Goal: Transaction & Acquisition: Download file/media

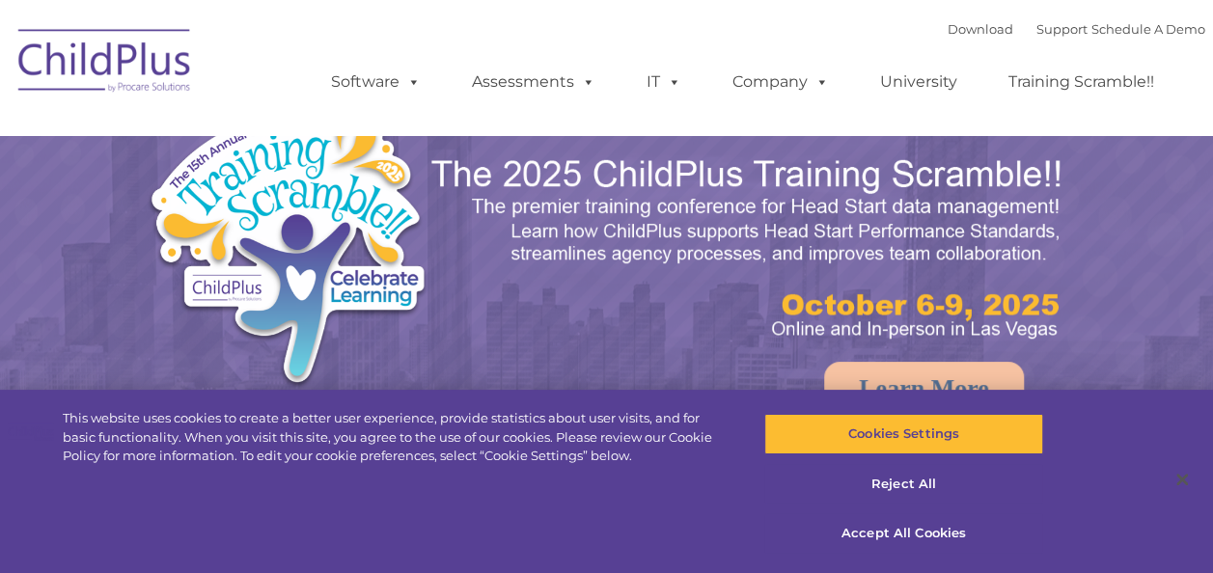
select select "MEDIUM"
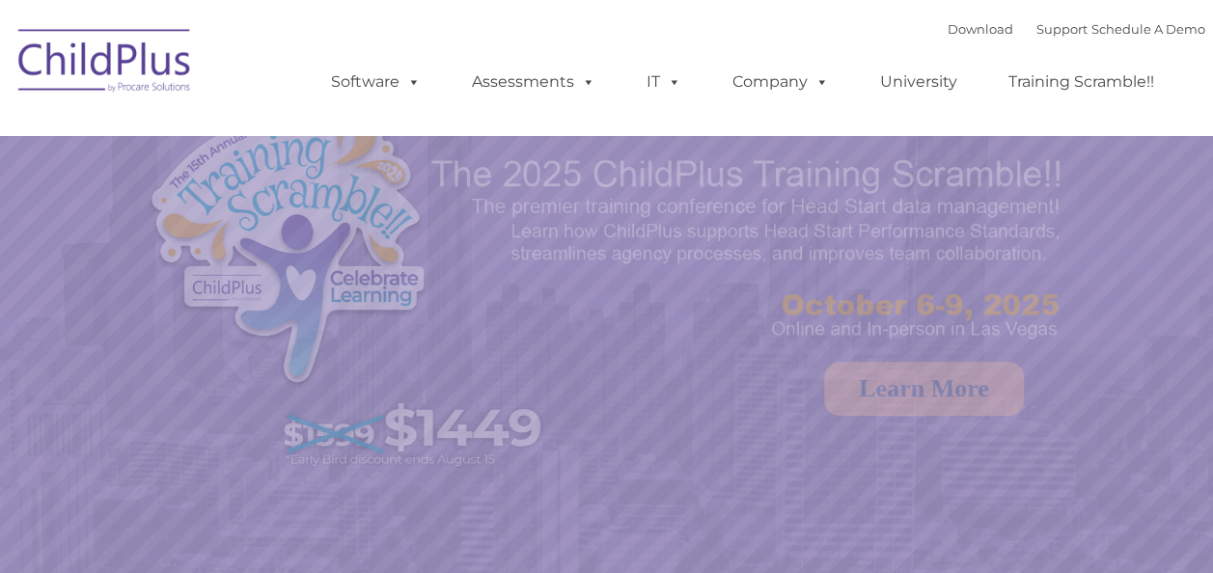
select select "MEDIUM"
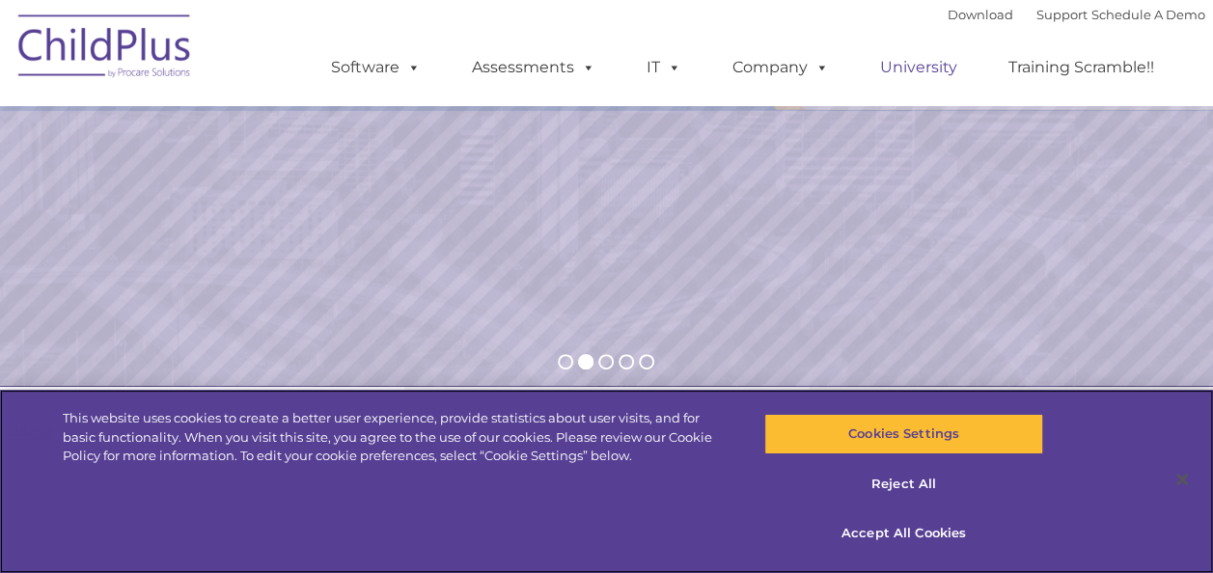
scroll to position [312, 0]
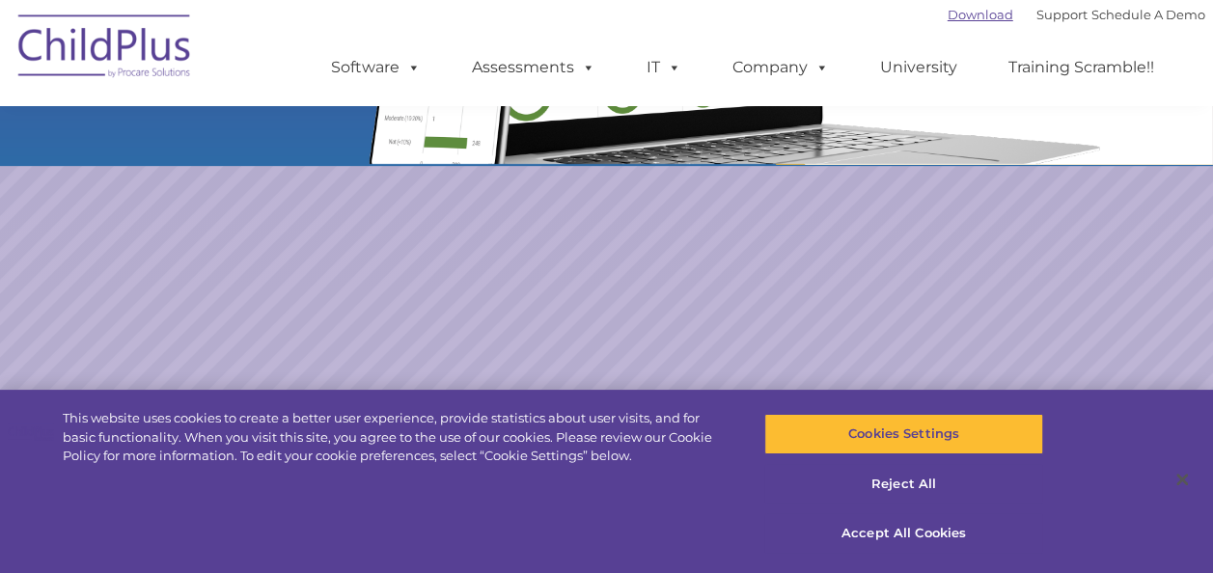
click at [947, 14] on link "Download" at bounding box center [980, 14] width 66 height 15
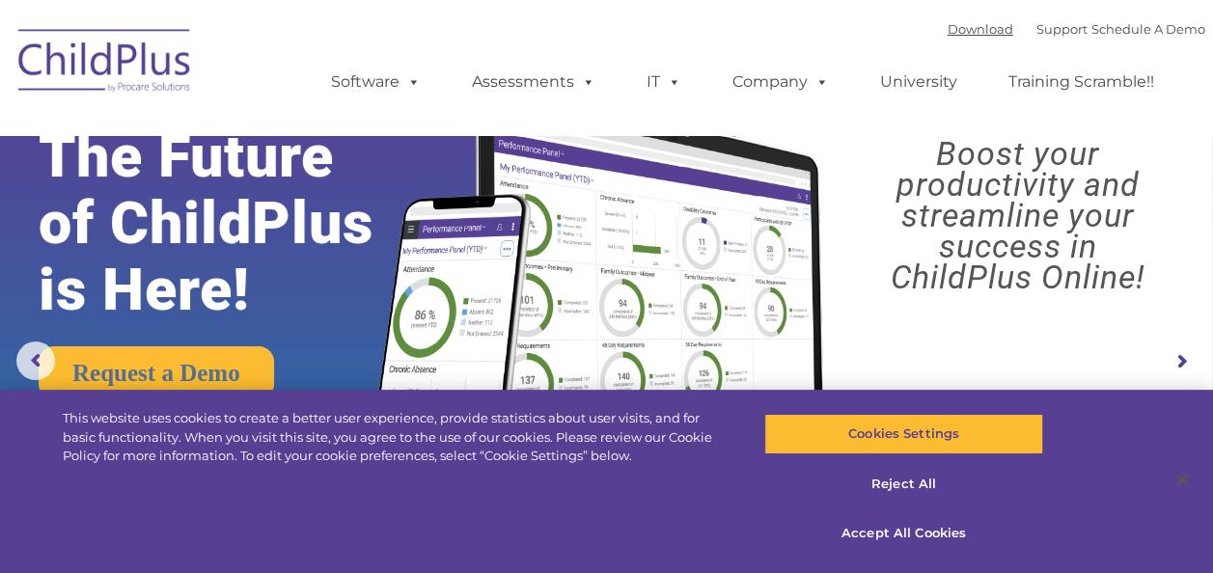
scroll to position [0, 0]
